Goal: Browse casually: Explore the website without a specific task or goal

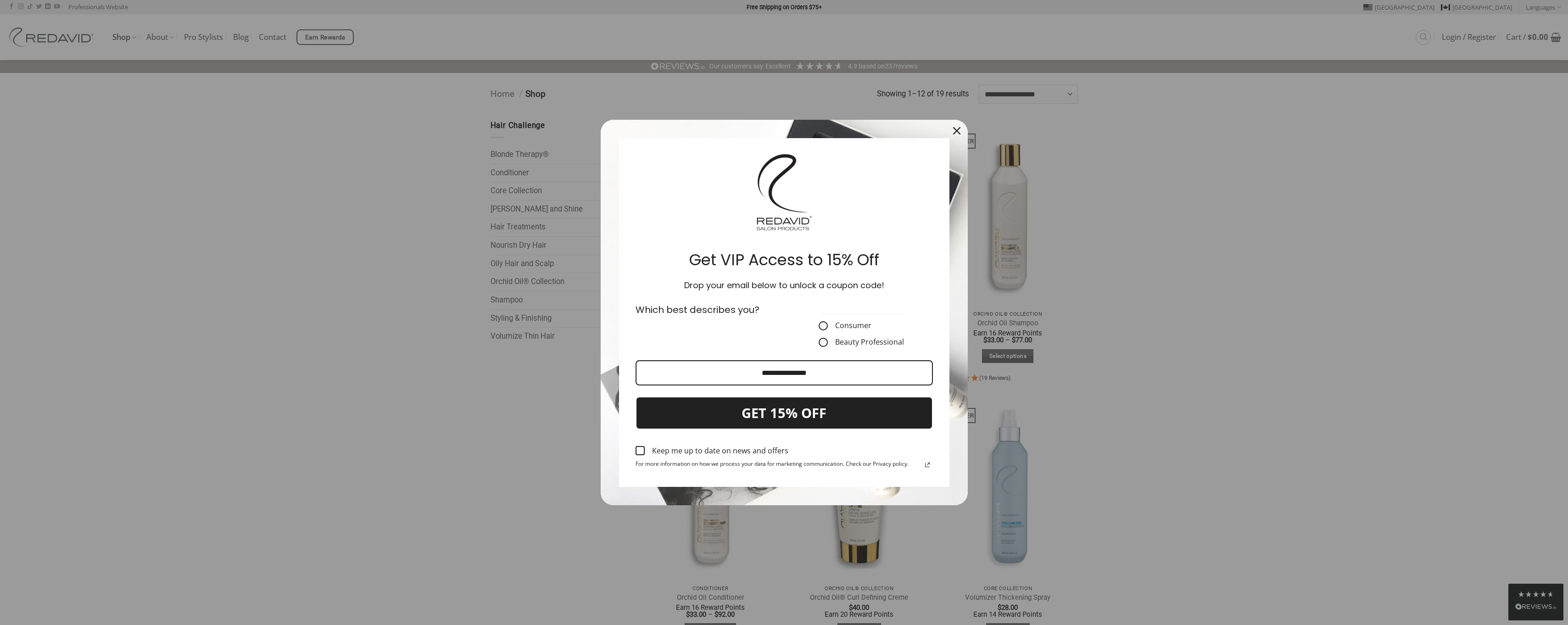
click at [958, 128] on icon "close icon" at bounding box center [957, 131] width 7 height 7
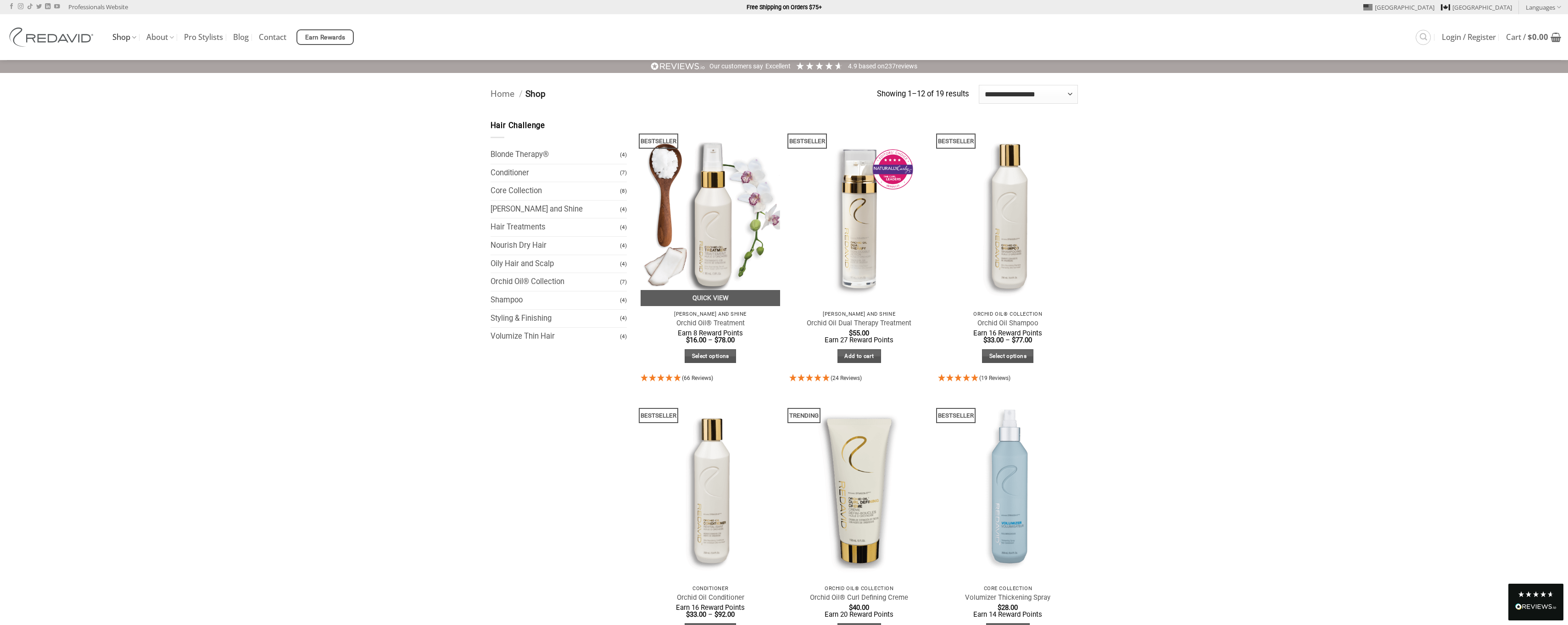
click at [665, 379] on icon "4.95 Stars - 66 Reviews" at bounding box center [670, 377] width 9 height 7
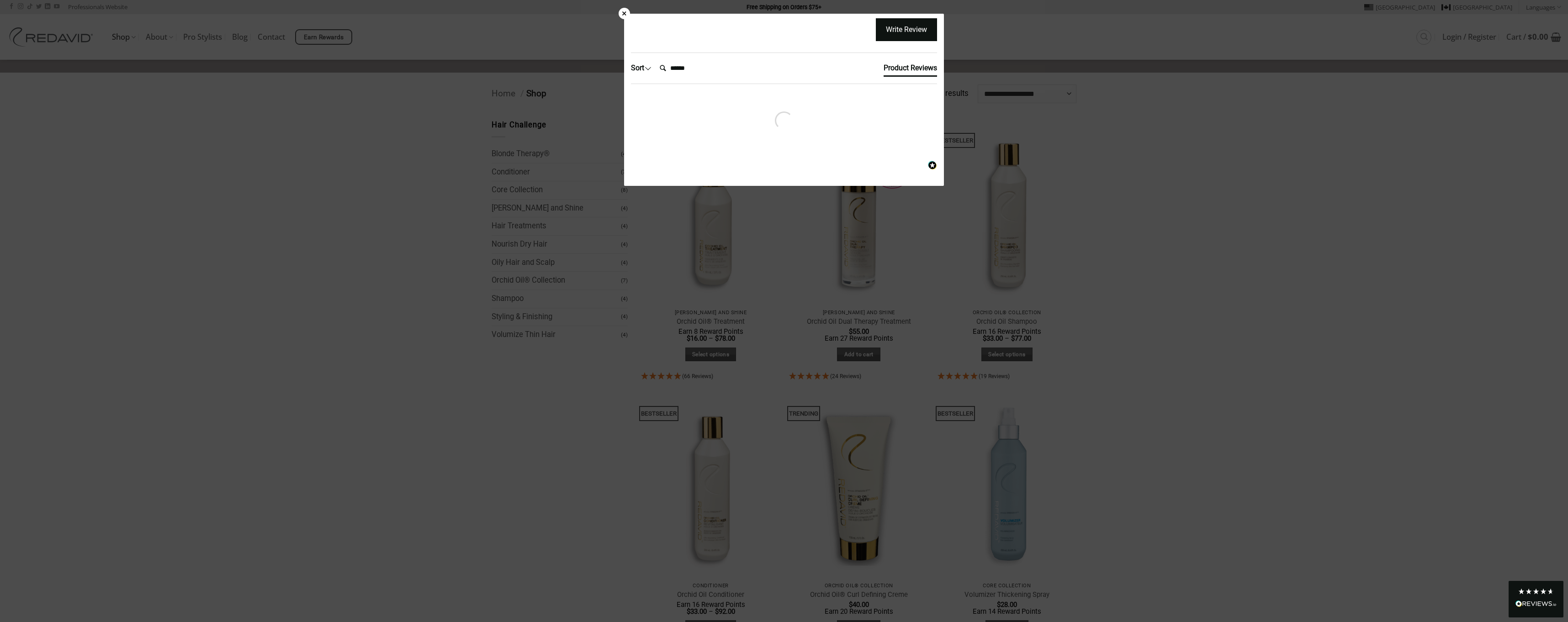
click at [623, 13] on div "×" at bounding box center [624, 13] width 11 height 11
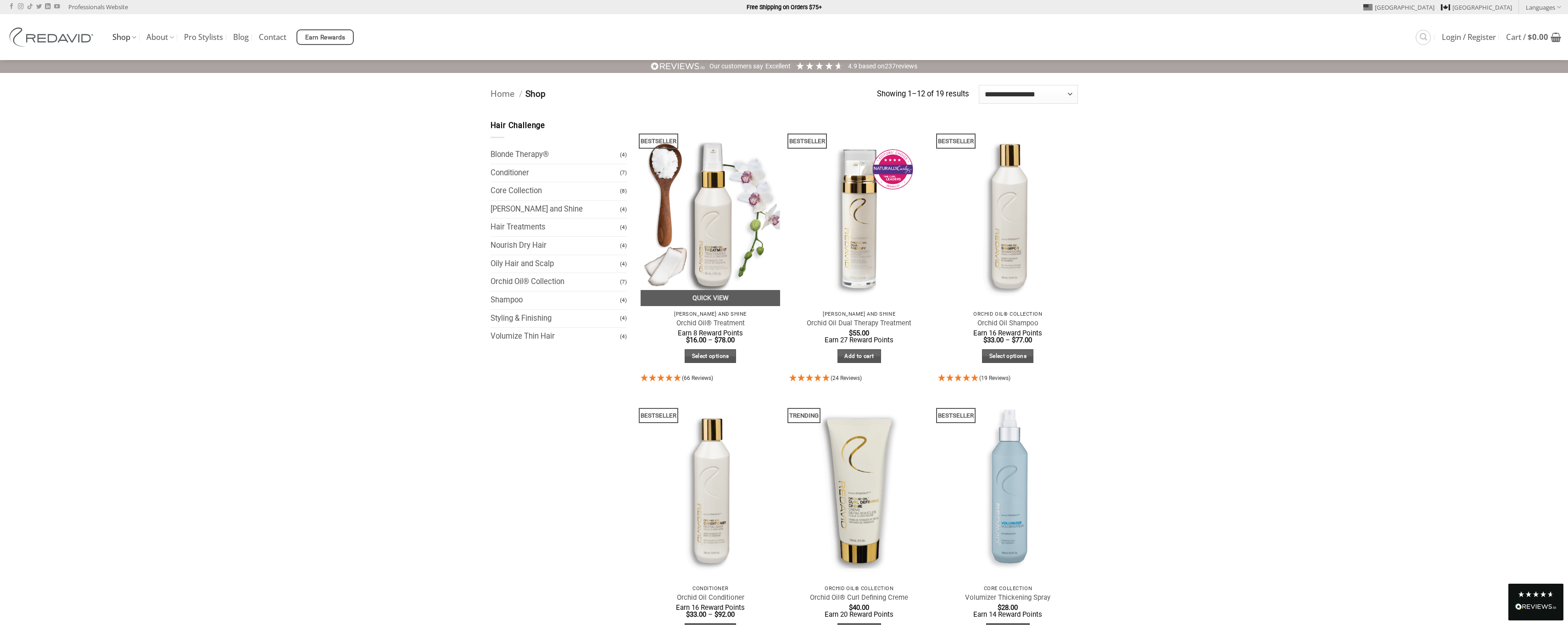
click at [669, 379] on icon "4.95 Stars - 66 Reviews" at bounding box center [670, 377] width 9 height 7
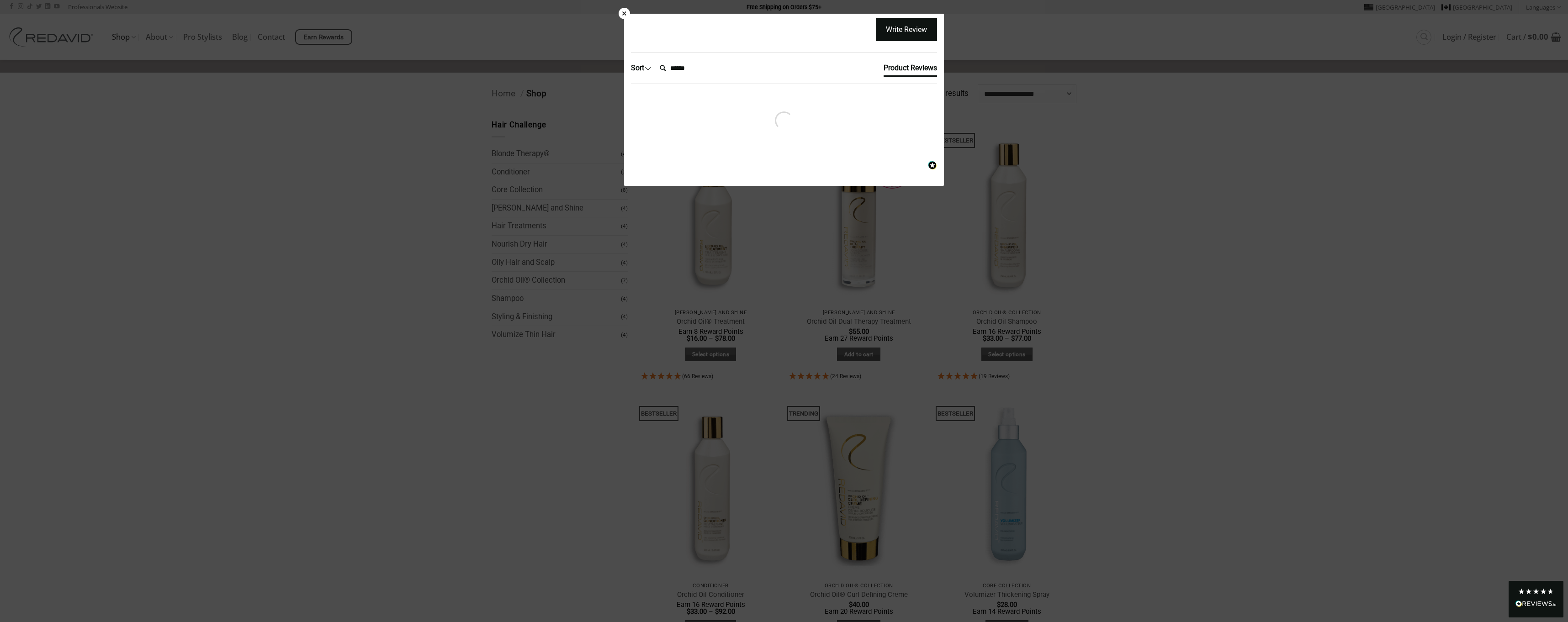
click at [623, 16] on div "×" at bounding box center [624, 13] width 11 height 11
